Goal: Task Accomplishment & Management: Use online tool/utility

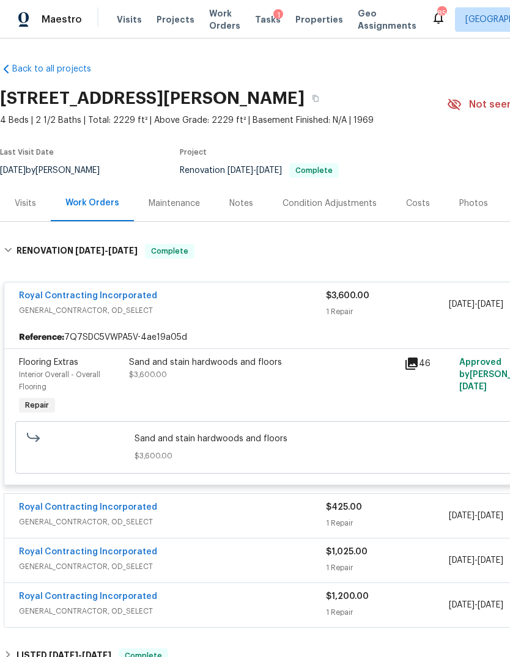
scroll to position [-1, -1]
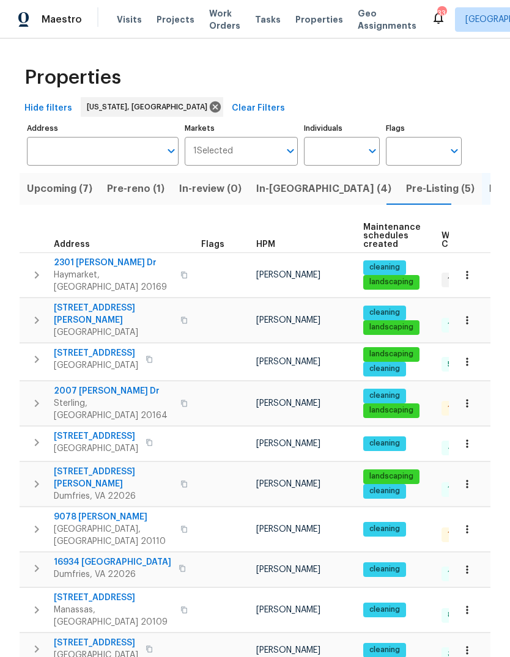
click at [382, 73] on div "Properties" at bounding box center [255, 77] width 471 height 39
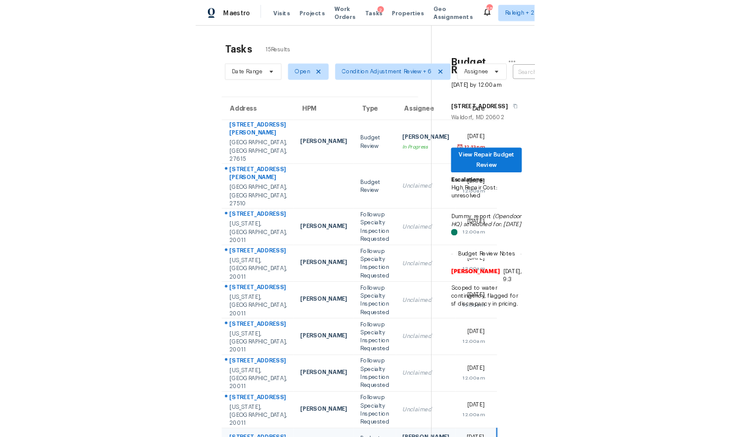
scroll to position [46, 0]
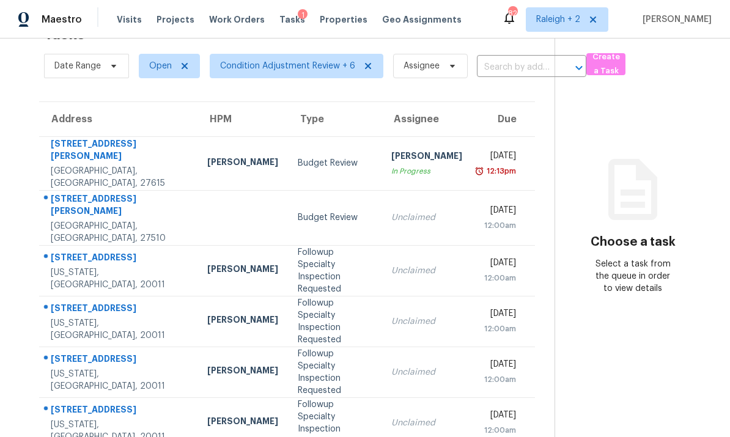
scroll to position [4, 0]
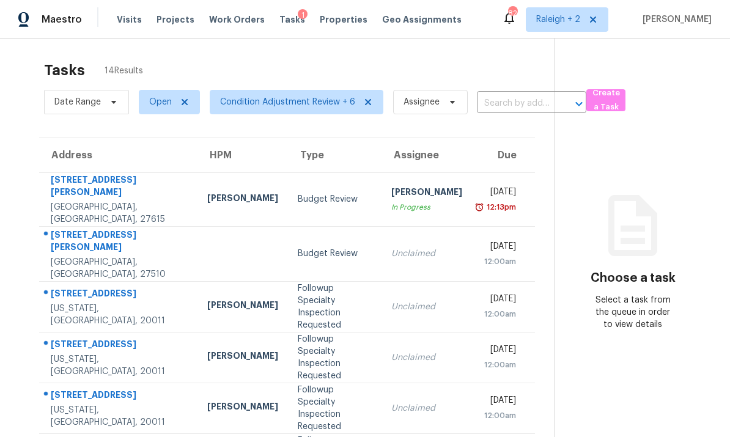
click at [198, 226] on td at bounding box center [243, 253] width 91 height 55
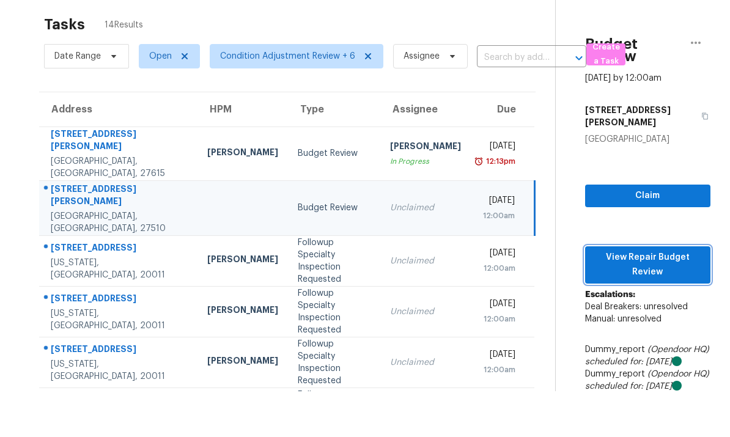
click at [595, 250] on span "View Repair Budget Review" at bounding box center [648, 265] width 106 height 30
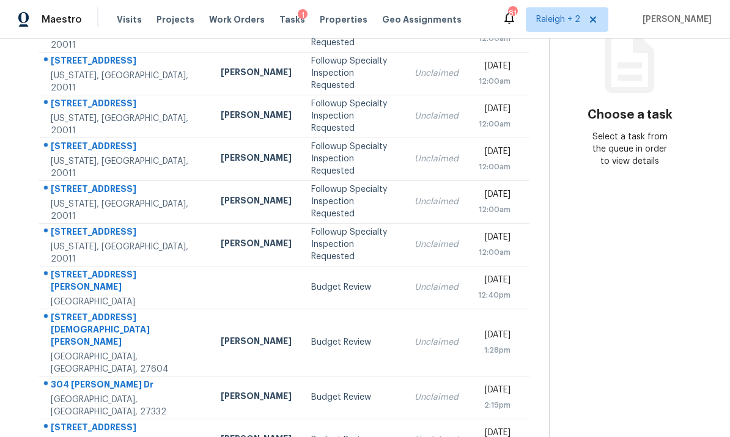
scroll to position [166, 0]
click at [211, 297] on td at bounding box center [256, 288] width 91 height 43
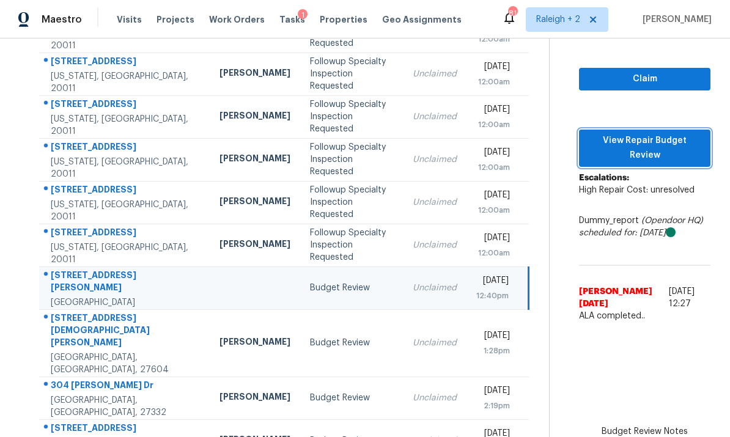
click at [596, 130] on button "View Repair Budget Review" at bounding box center [644, 148] width 131 height 37
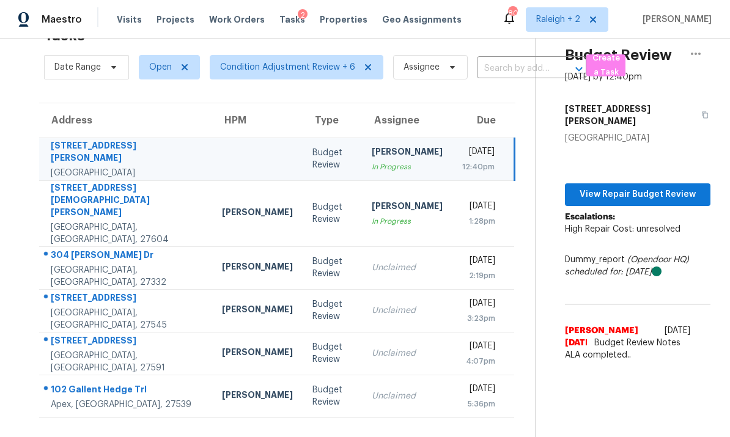
scroll to position [39, 0]
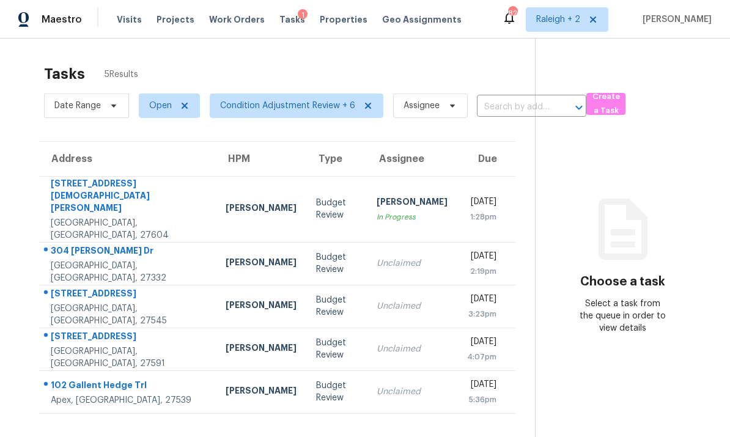
click at [226, 256] on div "[PERSON_NAME]" at bounding box center [261, 263] width 71 height 15
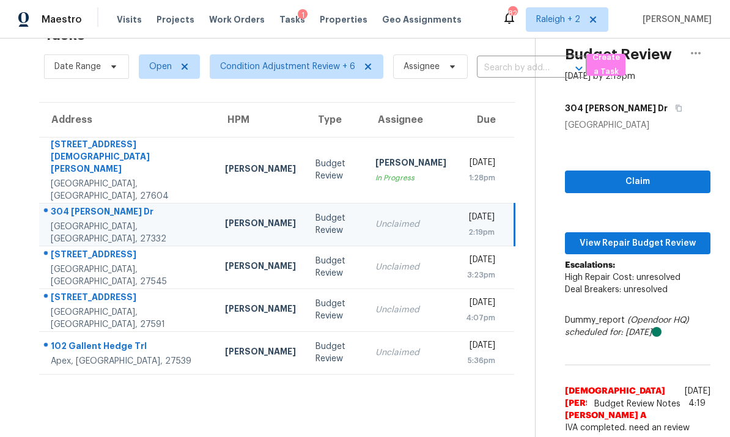
scroll to position [39, 0]
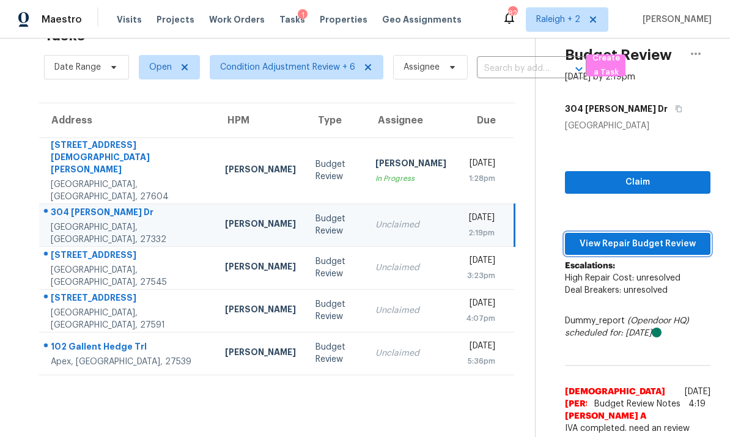
click at [587, 237] on span "View Repair Budget Review" at bounding box center [638, 244] width 126 height 15
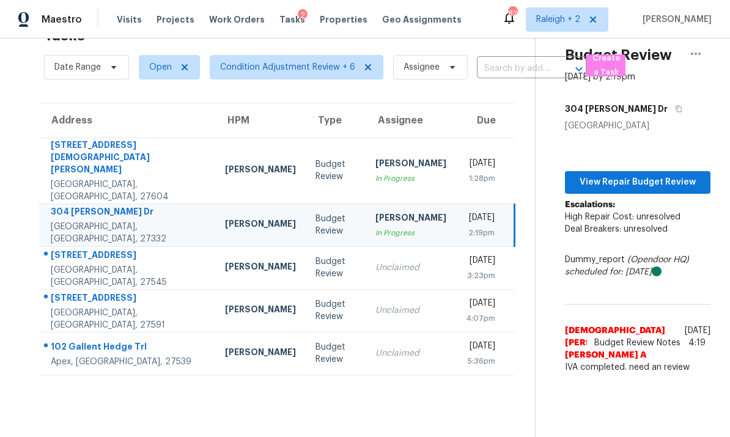
click at [456, 253] on td "[DATE] 3:23pm" at bounding box center [485, 267] width 58 height 43
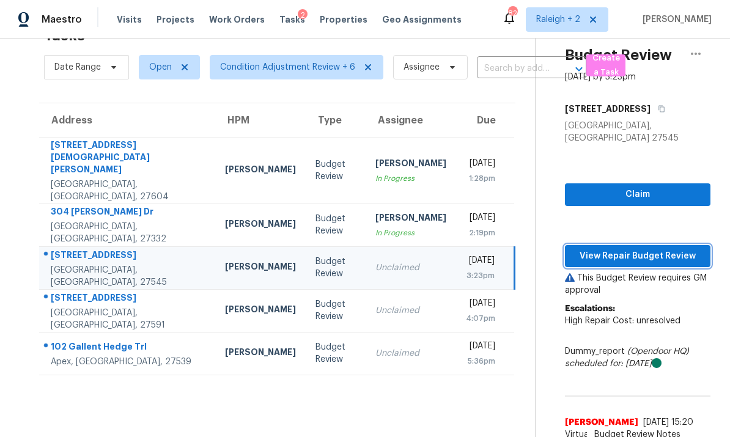
click at [675, 245] on button "View Repair Budget Review" at bounding box center [638, 256] width 146 height 23
